Goal: Task Accomplishment & Management: Use online tool/utility

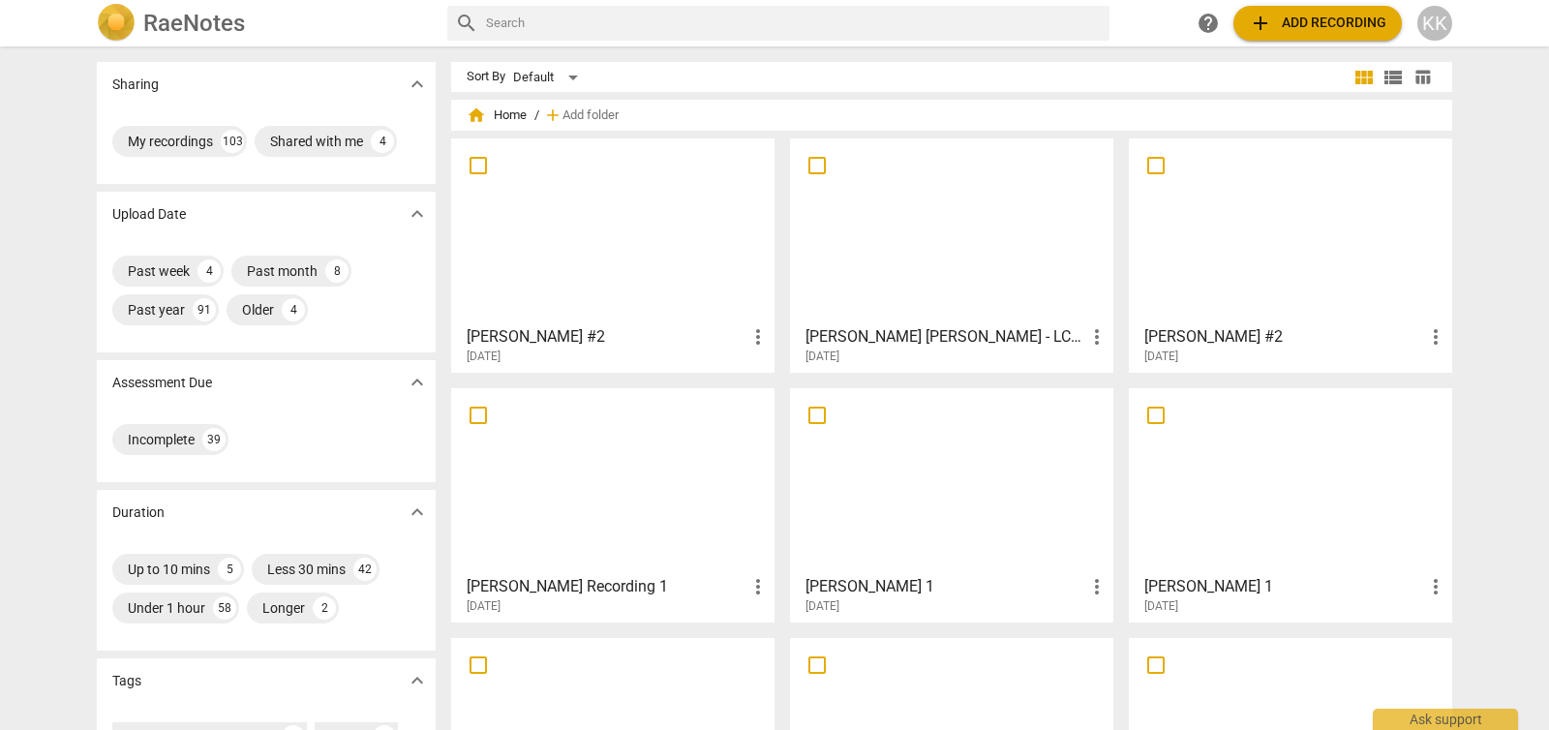
click at [1512, 2] on div "RaeNotes search help add Add recording KK" at bounding box center [774, 23] width 1549 height 46
click at [959, 206] on div at bounding box center [952, 230] width 310 height 171
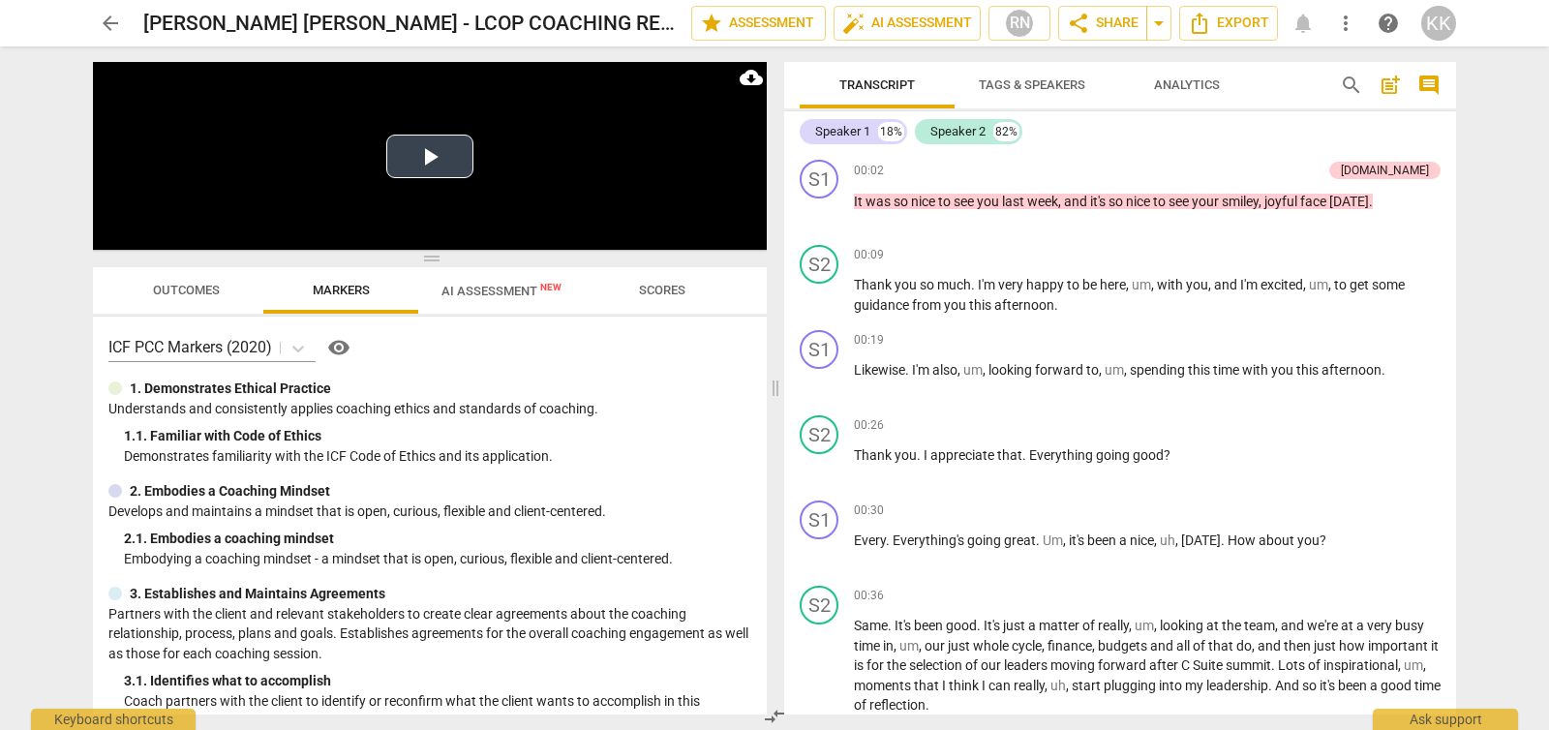
click at [498, 205] on video at bounding box center [430, 156] width 674 height 188
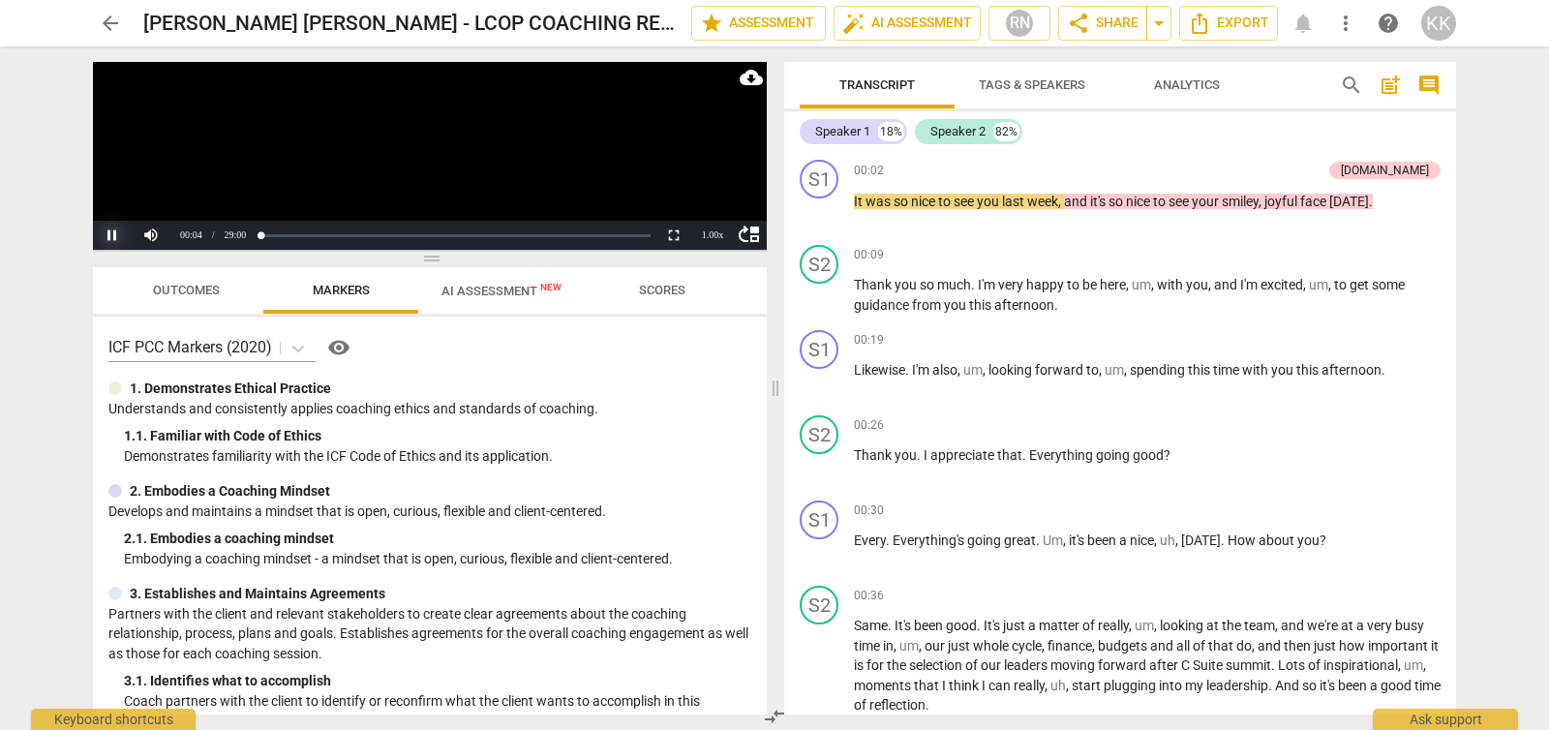
click at [115, 234] on button "Pause" at bounding box center [112, 235] width 39 height 29
click at [107, 32] on span "arrow_back" at bounding box center [110, 23] width 23 height 23
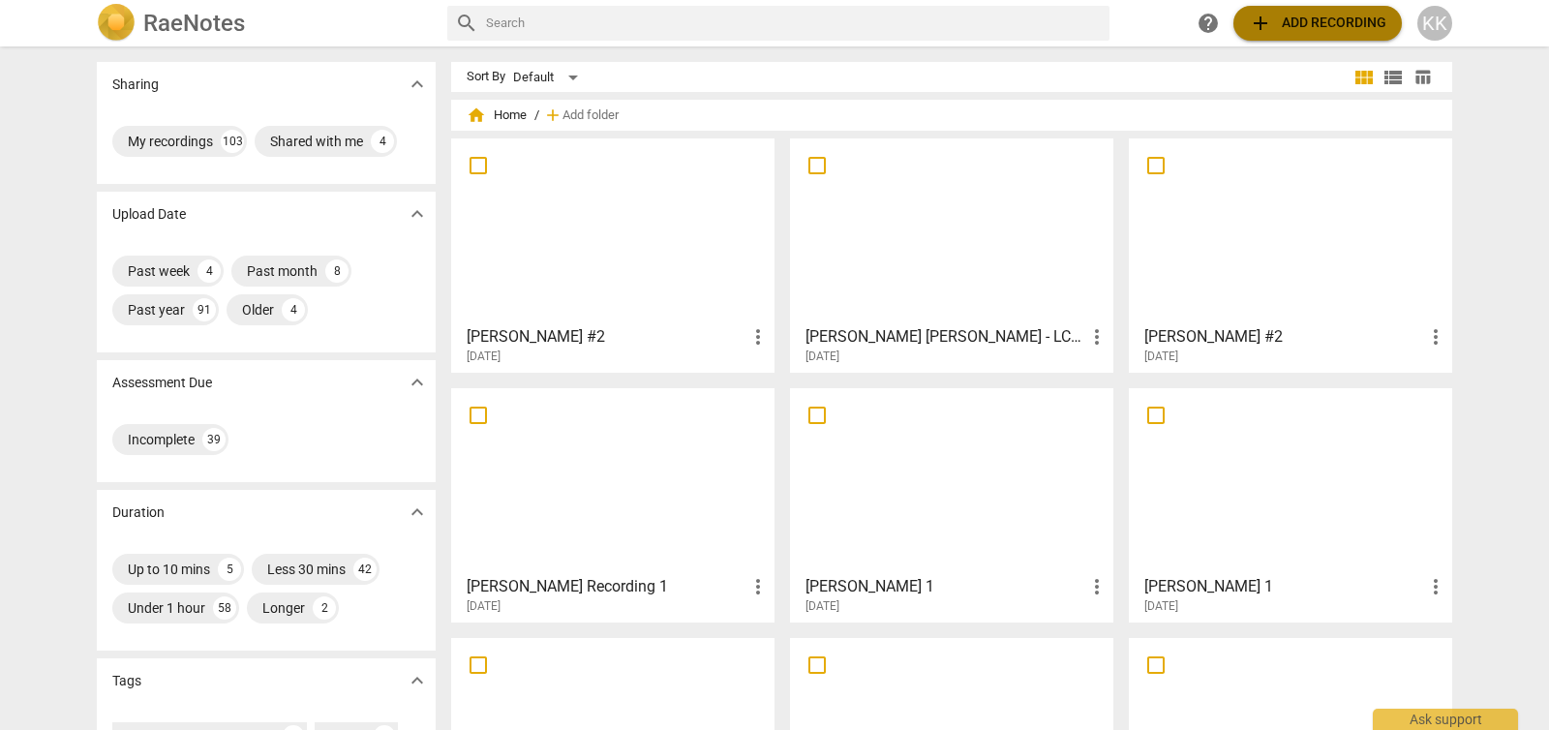
click at [1263, 22] on span "add" at bounding box center [1260, 23] width 23 height 23
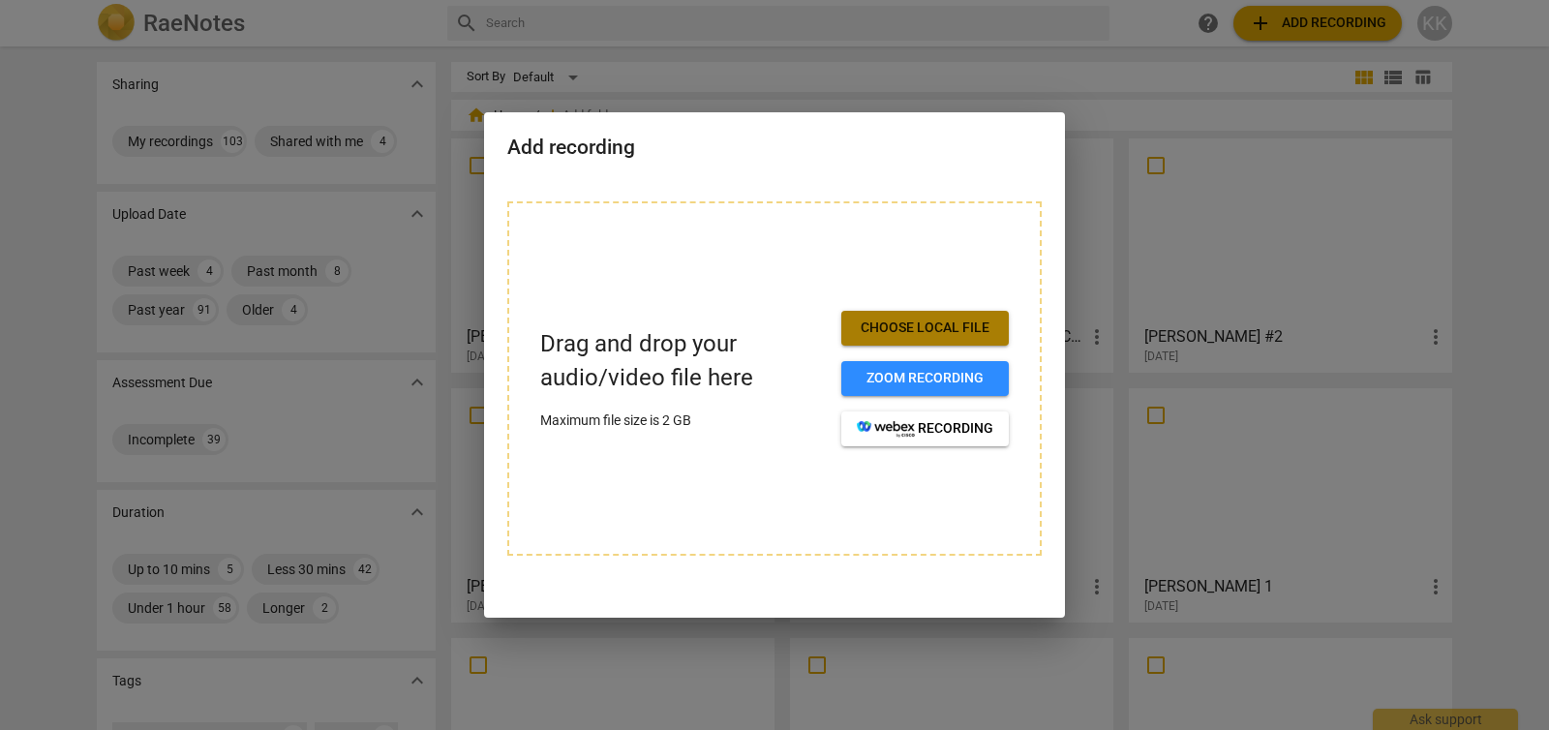
click at [876, 321] on span "Choose local file" at bounding box center [925, 328] width 137 height 19
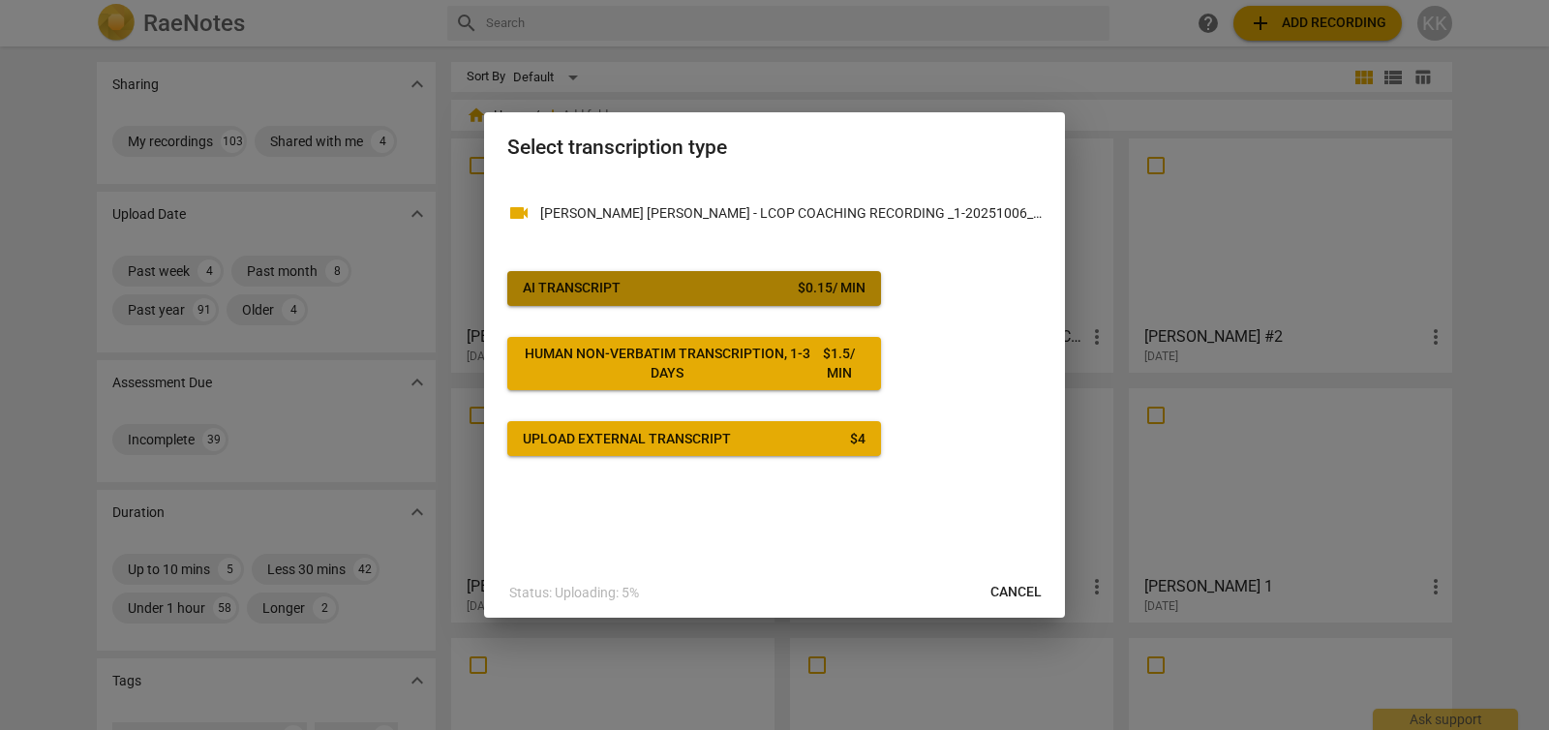
click at [747, 295] on span "AI Transcript $ 0.15 / min" at bounding box center [694, 288] width 343 height 19
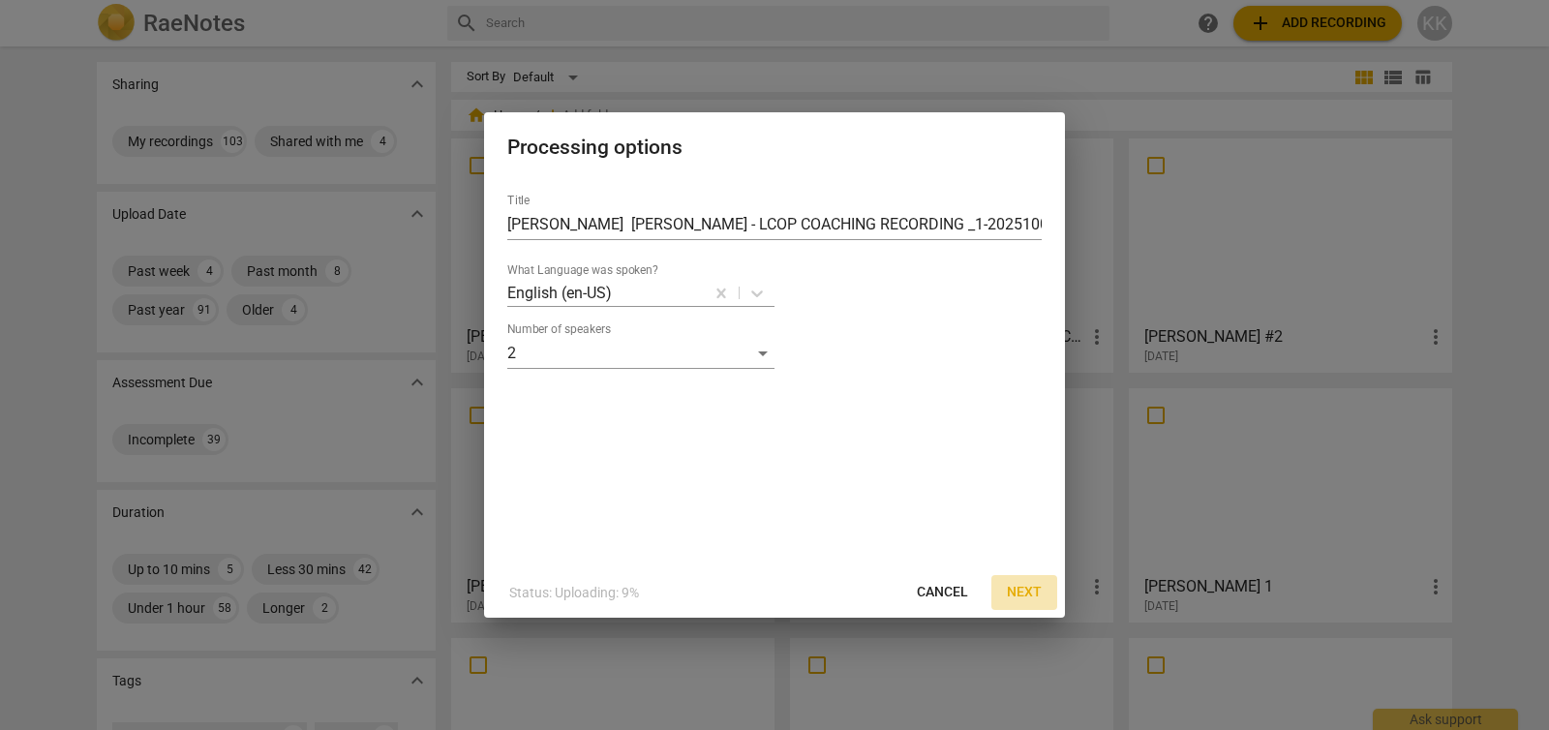
click at [1027, 587] on span "Next" at bounding box center [1024, 592] width 35 height 19
